Goal: Share content: Share content

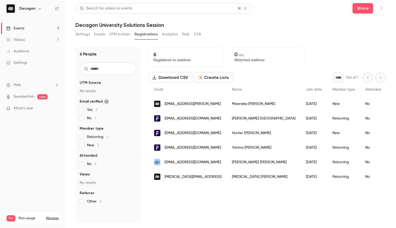
click at [33, 26] on link "Events 1" at bounding box center [32, 28] width 65 height 11
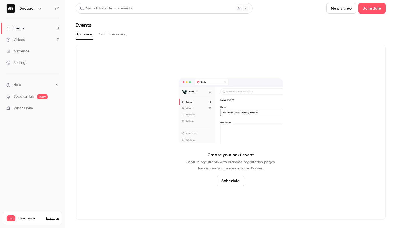
click at [33, 38] on link "Videos 7" at bounding box center [32, 39] width 65 height 11
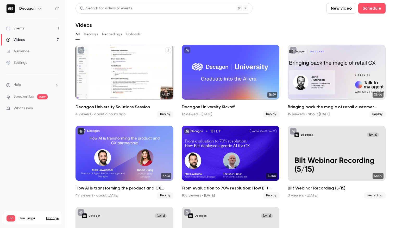
click at [169, 50] on icon "Decagon University Solutions Session" at bounding box center [168, 50] width 3 height 3
click at [156, 63] on div "Share" at bounding box center [147, 62] width 41 height 5
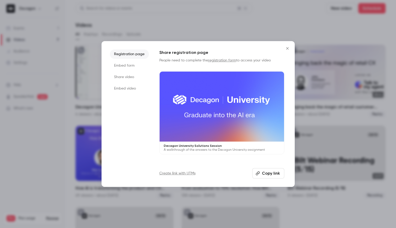
click at [268, 173] on button "Copy link" at bounding box center [268, 173] width 32 height 10
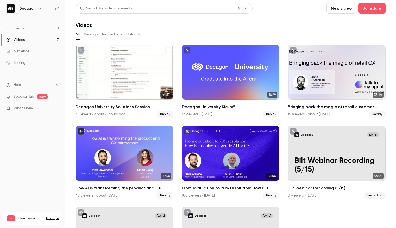
click at [131, 88] on div "Decagon University Solutions Session" at bounding box center [125, 72] width 98 height 55
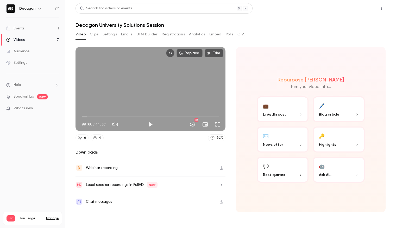
click at [356, 11] on button "Share" at bounding box center [363, 8] width 21 height 10
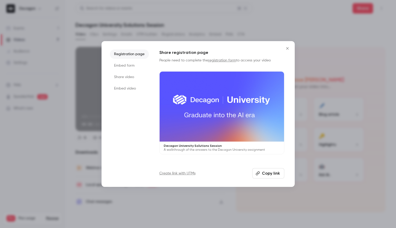
click at [130, 76] on li "Share video" at bounding box center [129, 76] width 39 height 9
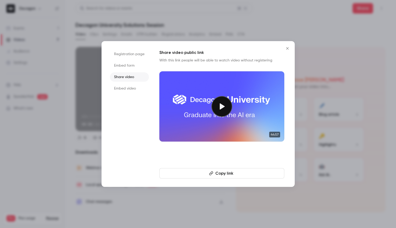
click at [257, 171] on button "Copy link" at bounding box center [221, 173] width 125 height 10
